Goal: Task Accomplishment & Management: Manage account settings

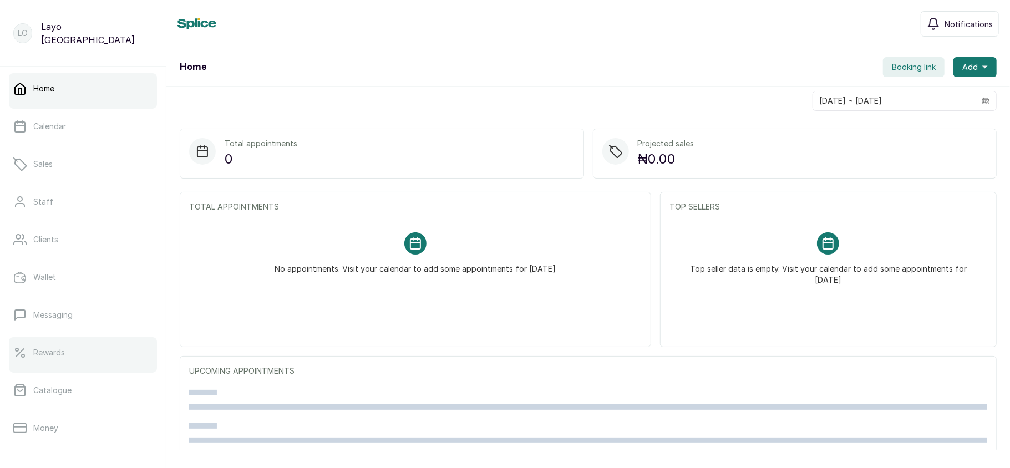
scroll to position [160, 0]
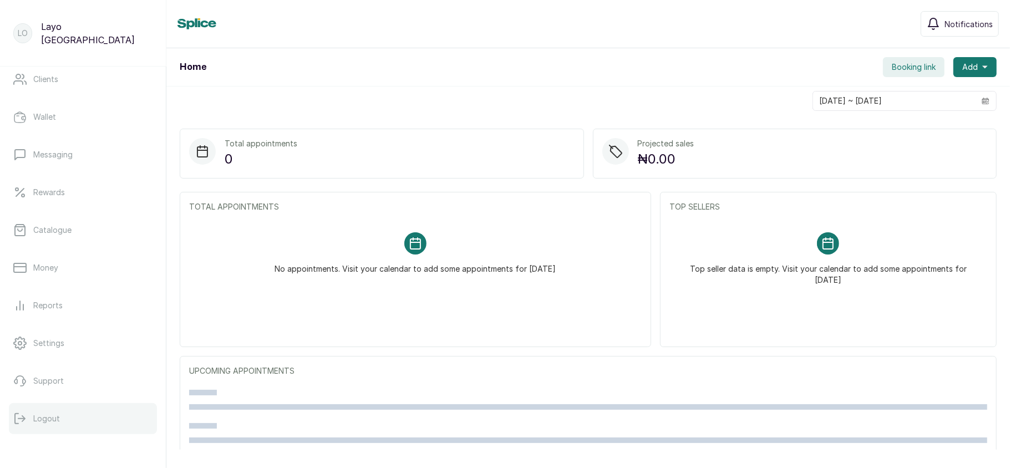
click at [36, 413] on p "Logout" at bounding box center [46, 418] width 27 height 11
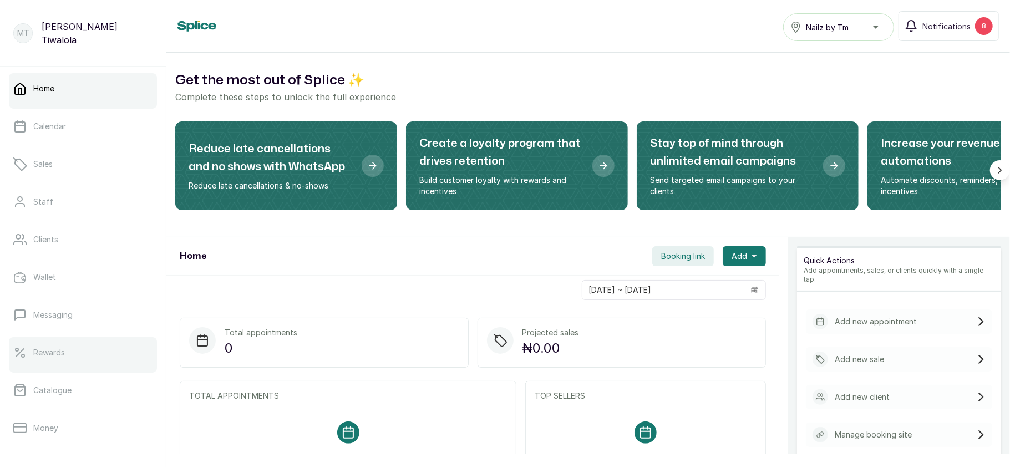
scroll to position [160, 0]
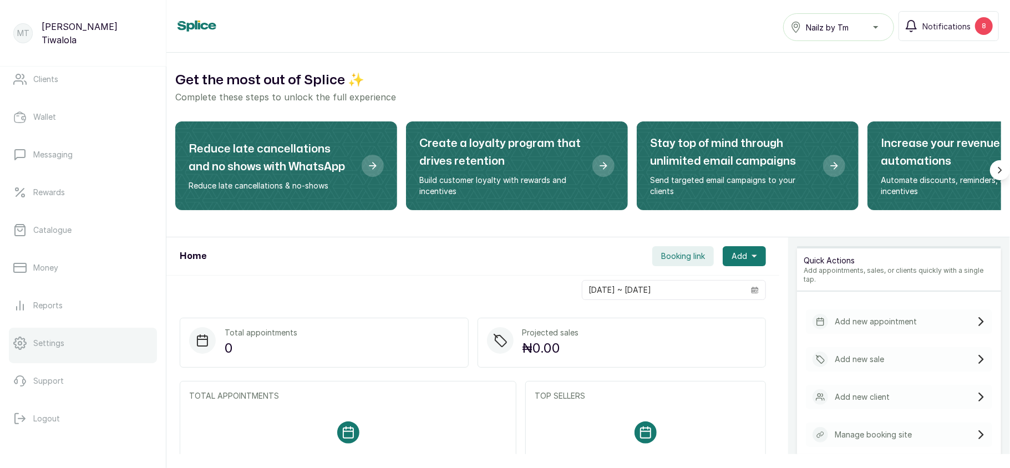
click at [88, 344] on link "Settings" at bounding box center [83, 343] width 148 height 31
